Goal: Book appointment/travel/reservation

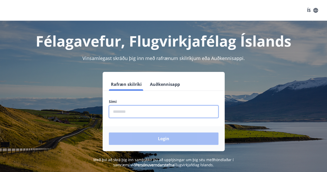
click at [147, 112] on input "phone" at bounding box center [163, 111] width 109 height 13
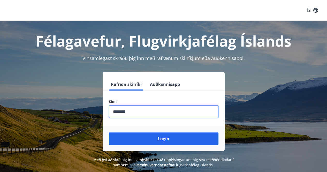
type input "********"
click at [109, 132] on button "Login" at bounding box center [163, 138] width 109 height 12
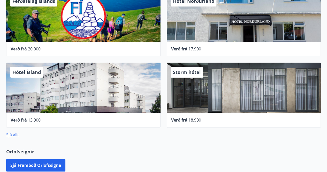
scroll to position [243, 0]
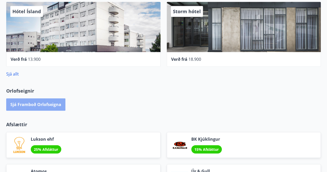
click at [19, 104] on button "Sjá framboð orlofseigna" at bounding box center [35, 104] width 59 height 12
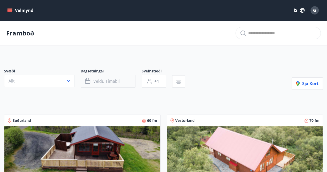
click at [102, 77] on button "Veldu tímabil" at bounding box center [108, 81] width 55 height 13
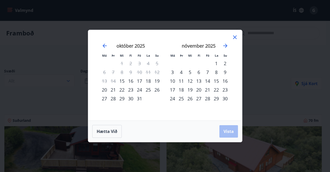
click at [142, 89] on div "24" at bounding box center [139, 89] width 9 height 9
click at [157, 90] on div "26" at bounding box center [157, 89] width 9 height 9
click at [232, 134] on button "Vista" at bounding box center [229, 131] width 19 height 12
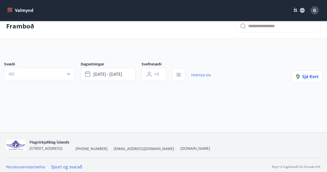
scroll to position [10, 0]
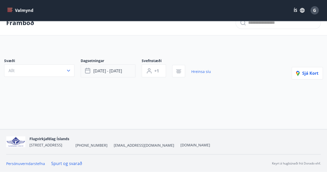
click at [119, 72] on span "[DATE] - [DATE]" at bounding box center [107, 71] width 29 height 6
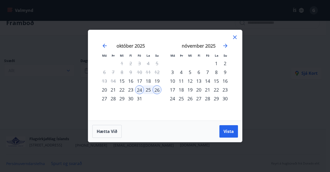
click at [137, 99] on div "31" at bounding box center [139, 98] width 9 height 9
click at [226, 63] on div "2" at bounding box center [225, 63] width 9 height 9
click at [233, 134] on button "Vista" at bounding box center [229, 131] width 19 height 12
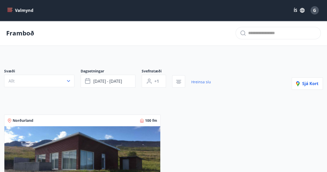
click at [113, 56] on div "Svæði Allt Dagsetningar [DATE] - [DATE] Svefnstæði +1 Hreinsa síu Sjá kort Norð…" at bounding box center [163, 154] width 327 height 196
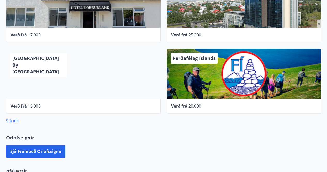
scroll to position [199, 0]
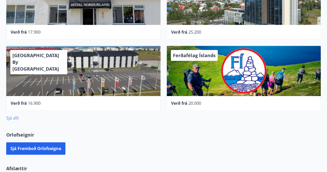
click at [8, 115] on link "Sjá allt" at bounding box center [12, 118] width 13 height 6
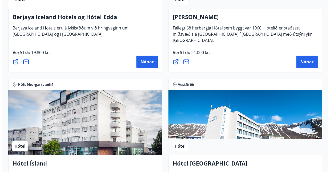
scroll to position [945, 0]
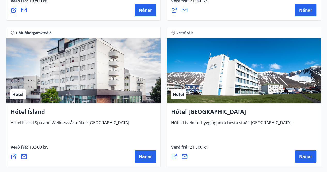
click at [41, 93] on div "Hótel" at bounding box center [83, 70] width 154 height 65
click at [12, 93] on div "Hótel" at bounding box center [17, 94] width 15 height 10
click at [146, 157] on span "Nánar" at bounding box center [145, 156] width 13 height 6
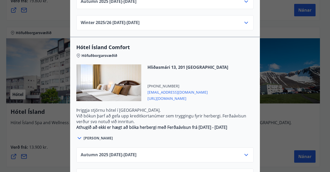
scroll to position [411, 0]
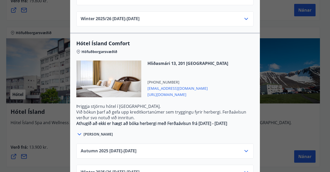
click at [188, 143] on div "Autumn [PHONE_NUMBER][DATE] - [DATE]" at bounding box center [165, 150] width 178 height 15
click at [189, 148] on div "Autumn [PHONE_NUMBER][DATE] - [DATE]" at bounding box center [165, 153] width 169 height 10
click at [243, 148] on icon at bounding box center [246, 151] width 6 height 6
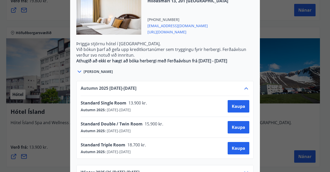
scroll to position [293, 0]
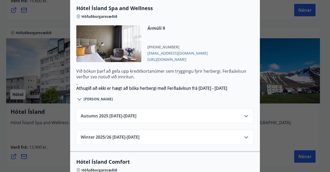
click at [247, 113] on icon at bounding box center [246, 116] width 6 height 6
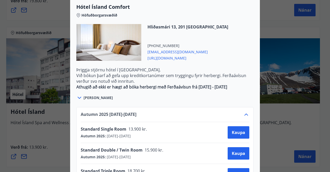
scroll to position [527, 0]
